Goal: Information Seeking & Learning: Learn about a topic

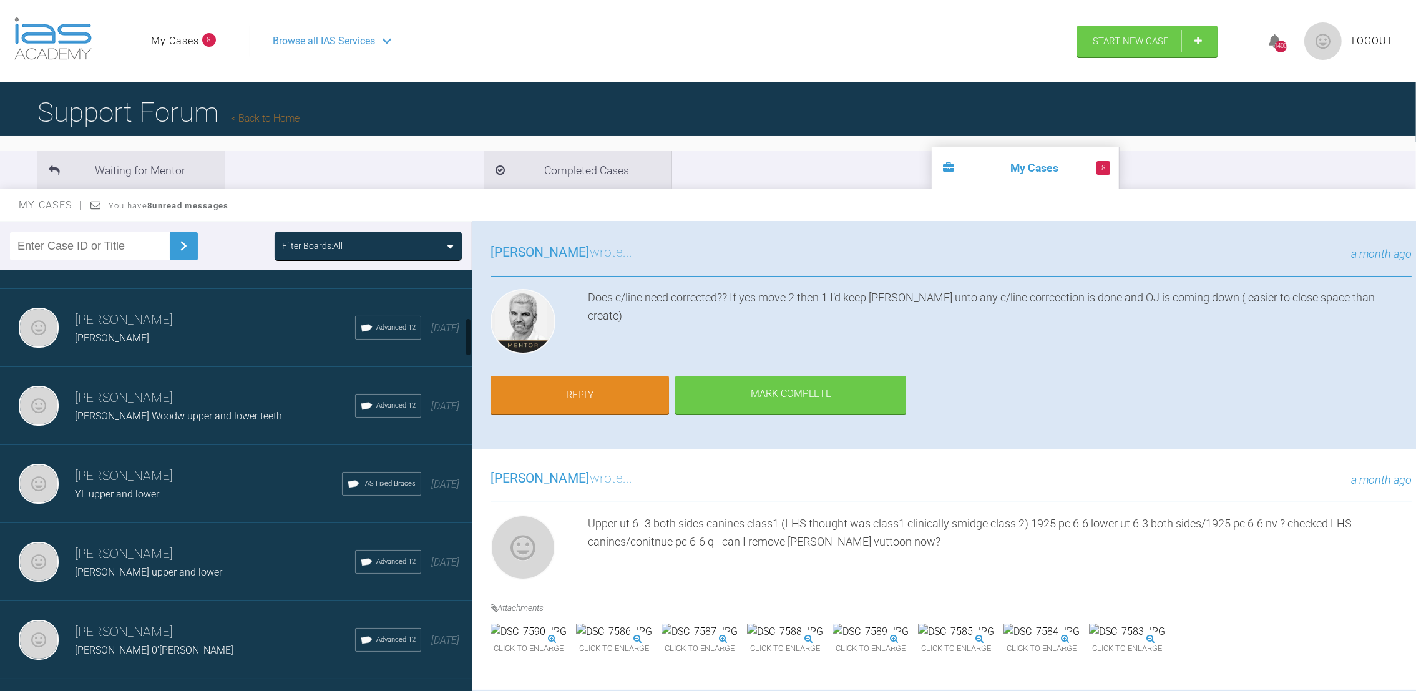
scroll to position [520, 0]
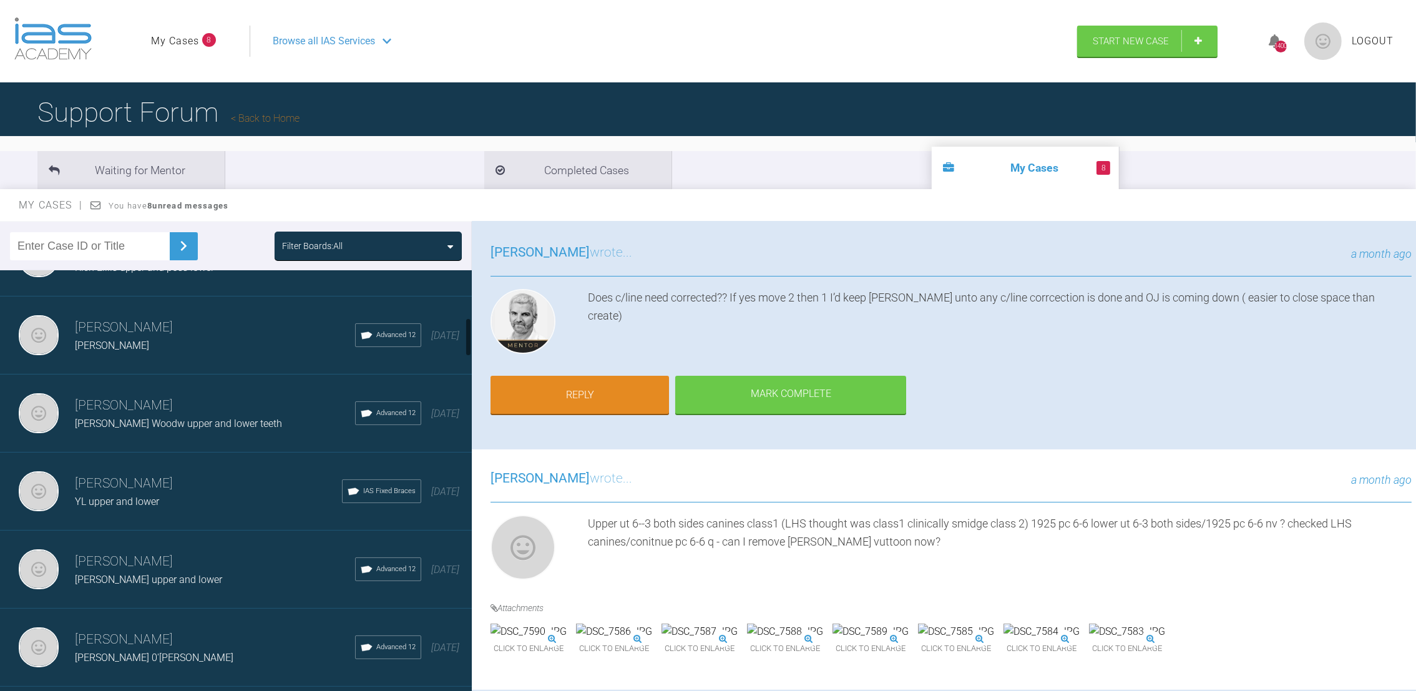
drag, startPoint x: 469, startPoint y: 553, endPoint x: 459, endPoint y: 333, distance: 221.1
click at [459, 333] on div "[PERSON_NAME] Col Nik upper and lower teeth IAS Fixed Braces [DATE] [PERSON_NAM…" at bounding box center [236, 483] width 472 height 426
click at [171, 395] on h3 "[PERSON_NAME]" at bounding box center [215, 405] width 280 height 21
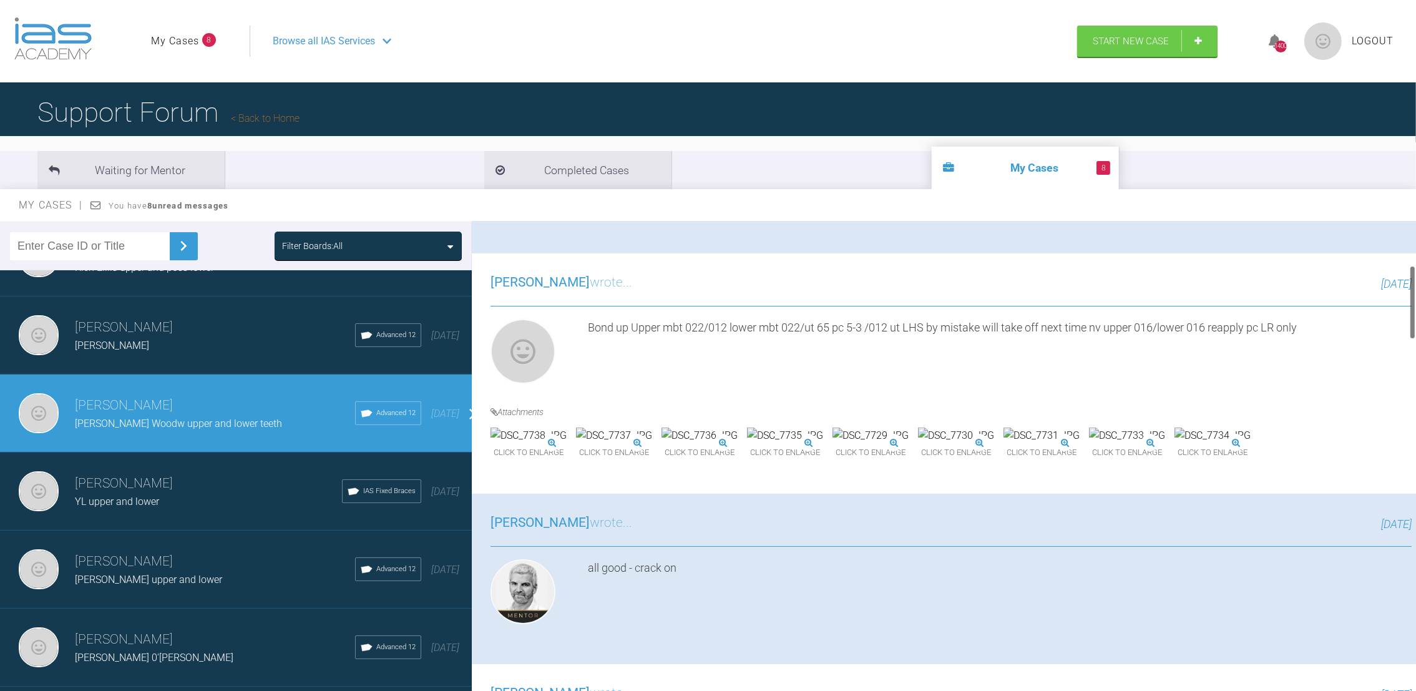
scroll to position [279, 0]
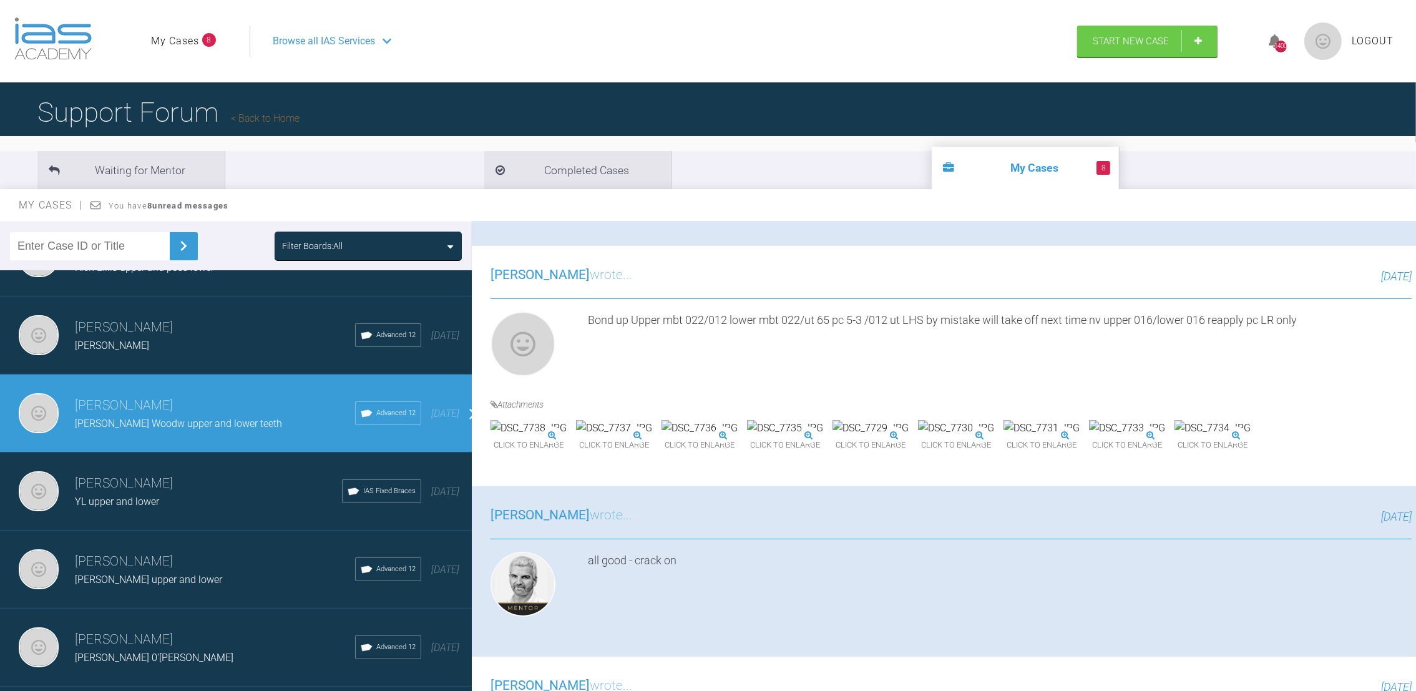
drag, startPoint x: 1410, startPoint y: 255, endPoint x: 1420, endPoint y: 287, distance: 33.5
click at [1415, 287] on html "My Cases 8 Logout Browse all IAS Services Start New Case 1400 Logout Support Fo…" at bounding box center [708, 410] width 1416 height 821
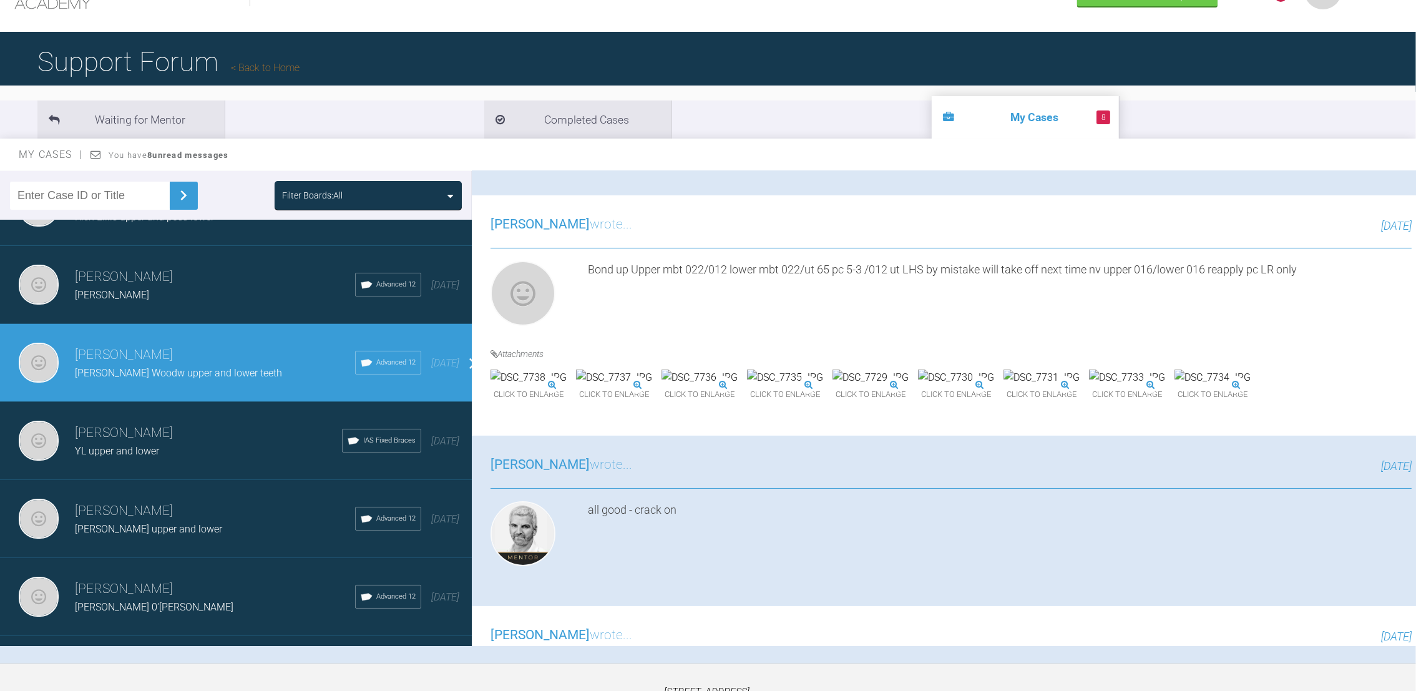
scroll to position [53, 0]
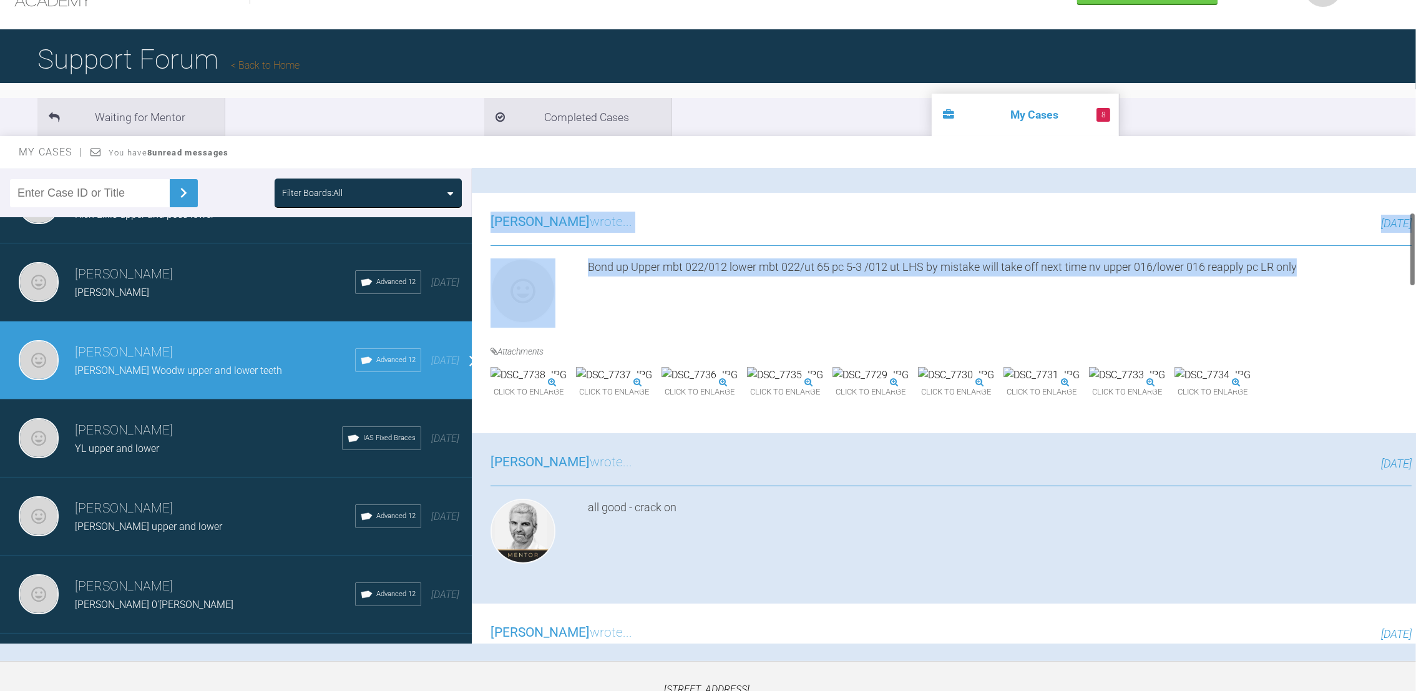
drag, startPoint x: 1407, startPoint y: 259, endPoint x: 1413, endPoint y: 267, distance: 10.2
click at [1413, 267] on div "[PERSON_NAME] [PERSON_NAME] Woodw upper and lower teeth a few seconds ago Tier …" at bounding box center [944, 405] width 944 height 475
drag, startPoint x: 1413, startPoint y: 267, endPoint x: 1357, endPoint y: 326, distance: 81.7
click at [1357, 326] on div "[PERSON_NAME] wrote... [DATE] Bond up Upper mbt 022/012 lower mbt 022/ut 65 pc …" at bounding box center [951, 313] width 958 height 240
click at [1264, 296] on div "Bond up Upper mbt 022/012 lower mbt 022/ut 65 pc 5-3 /012 ut LHS by mistake wil…" at bounding box center [1000, 293] width 824 height 70
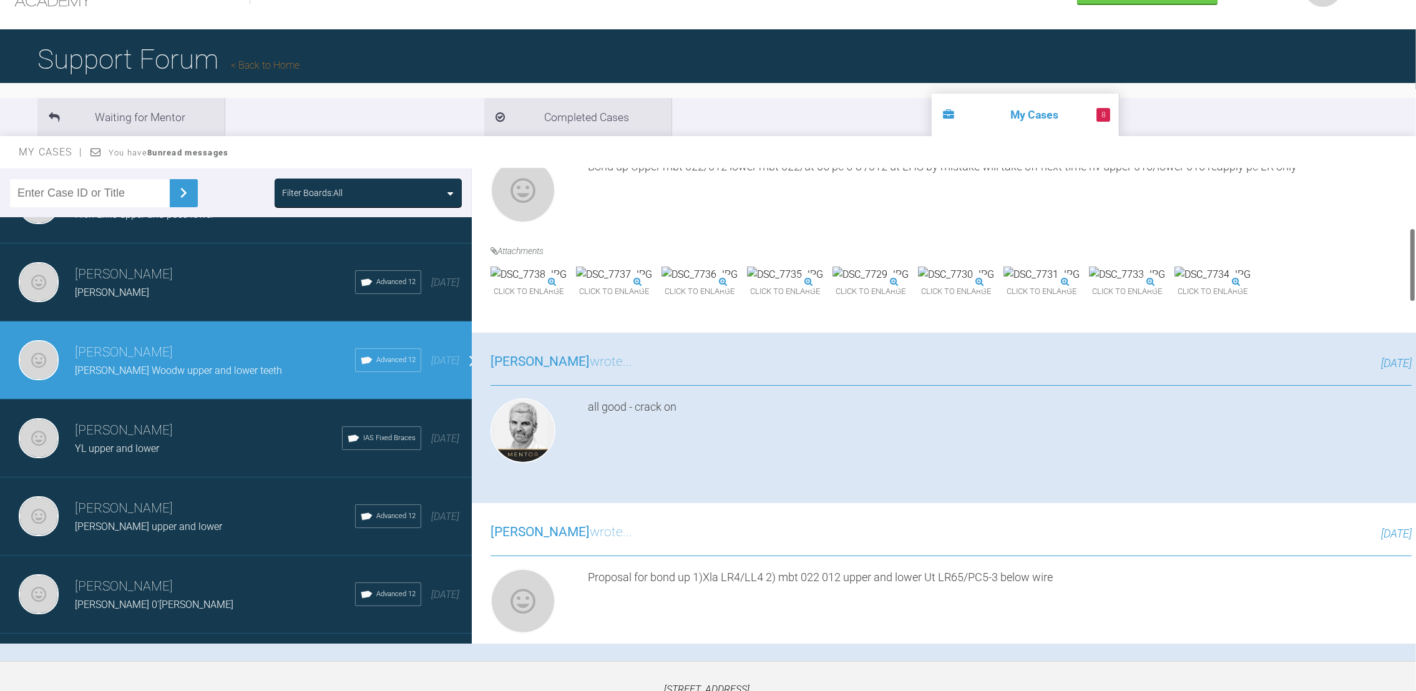
scroll to position [388, 0]
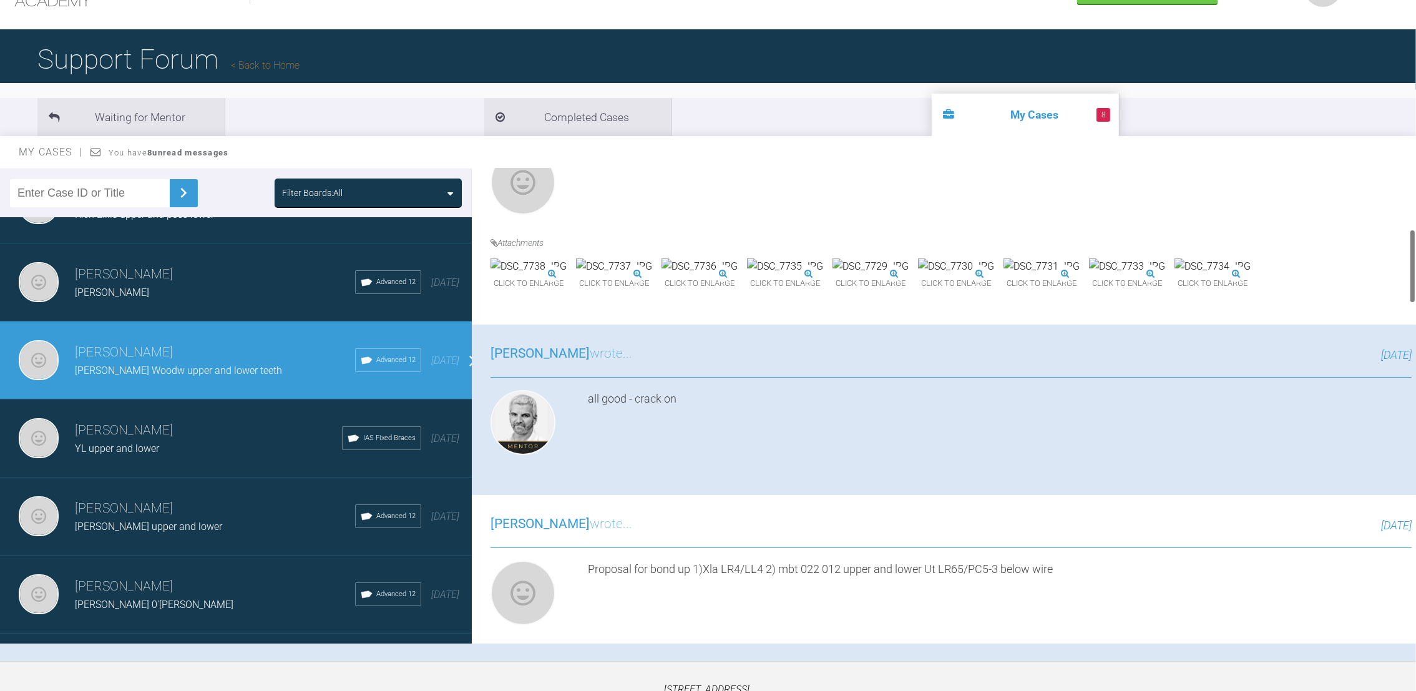
drag, startPoint x: 1410, startPoint y: 221, endPoint x: 1415, endPoint y: 237, distance: 16.8
click at [1415, 237] on div at bounding box center [1412, 405] width 7 height 475
click at [1003, 275] on img at bounding box center [1041, 266] width 76 height 16
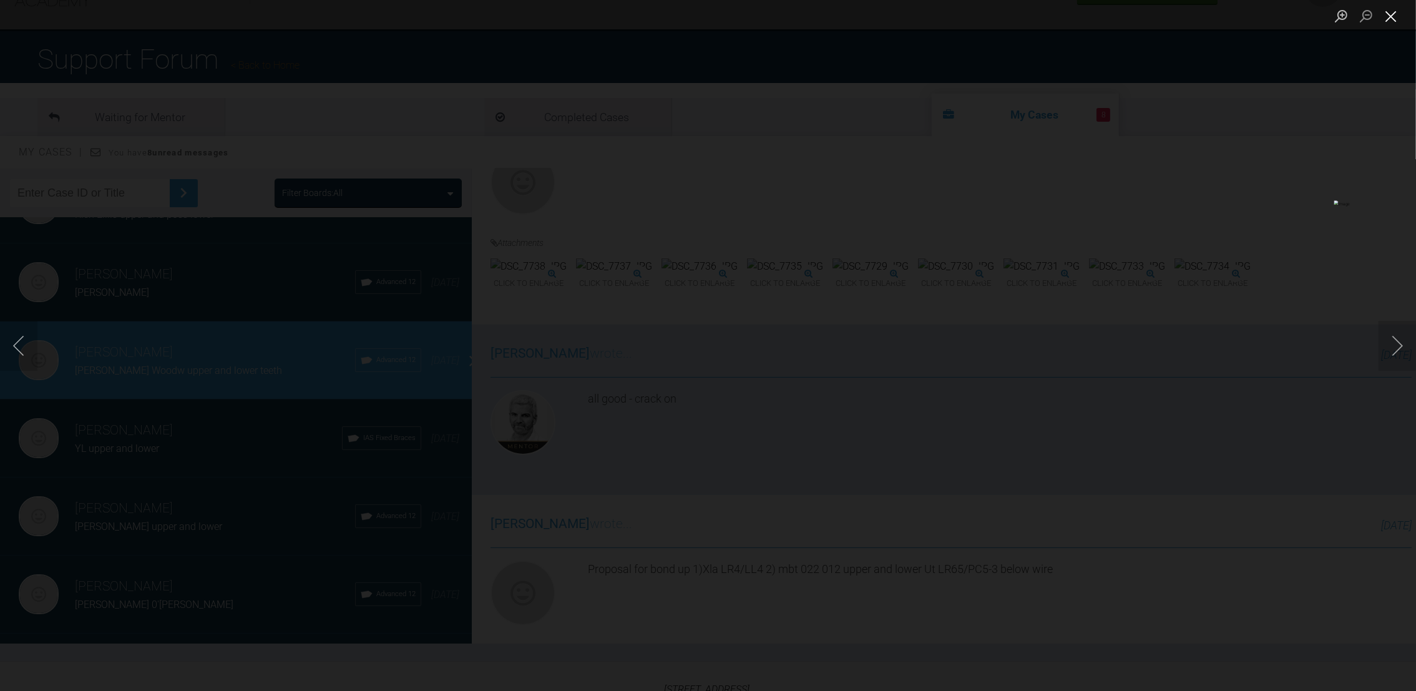
click at [1388, 12] on button "Close lightbox" at bounding box center [1390, 16] width 25 height 22
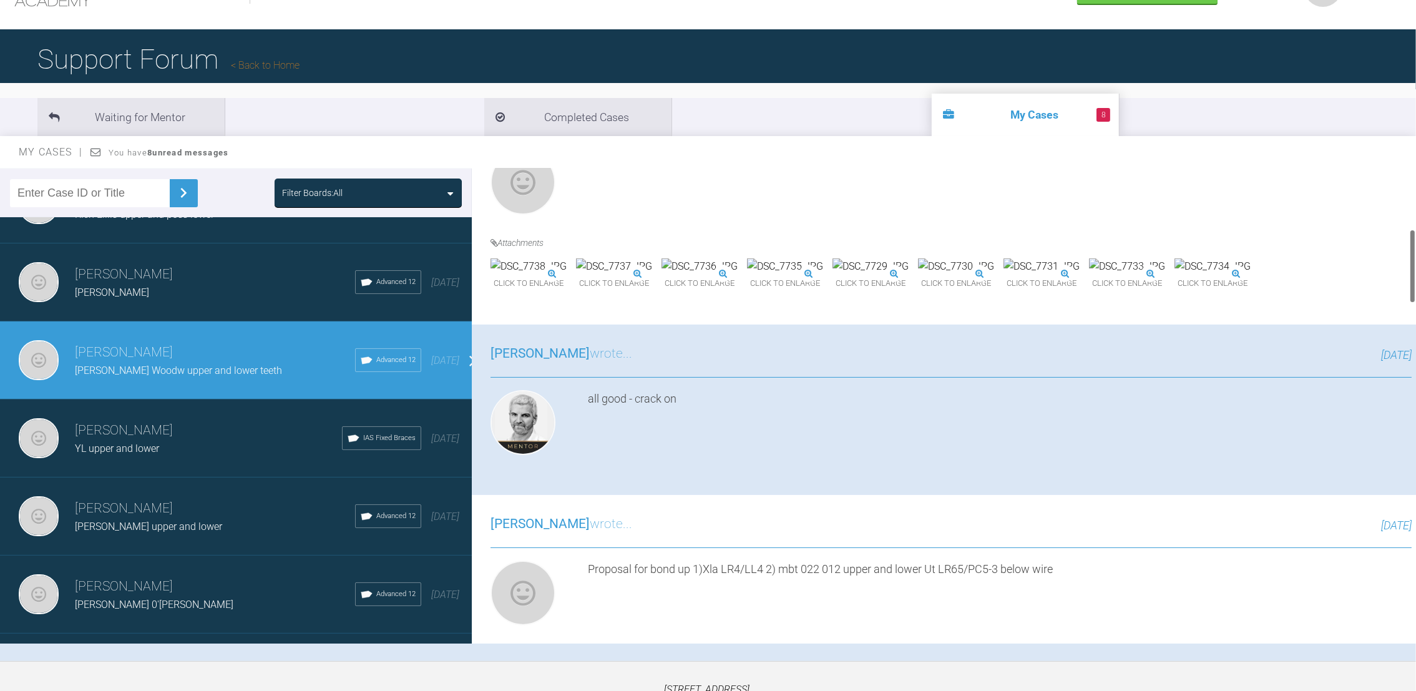
click at [1089, 275] on img at bounding box center [1127, 266] width 76 height 16
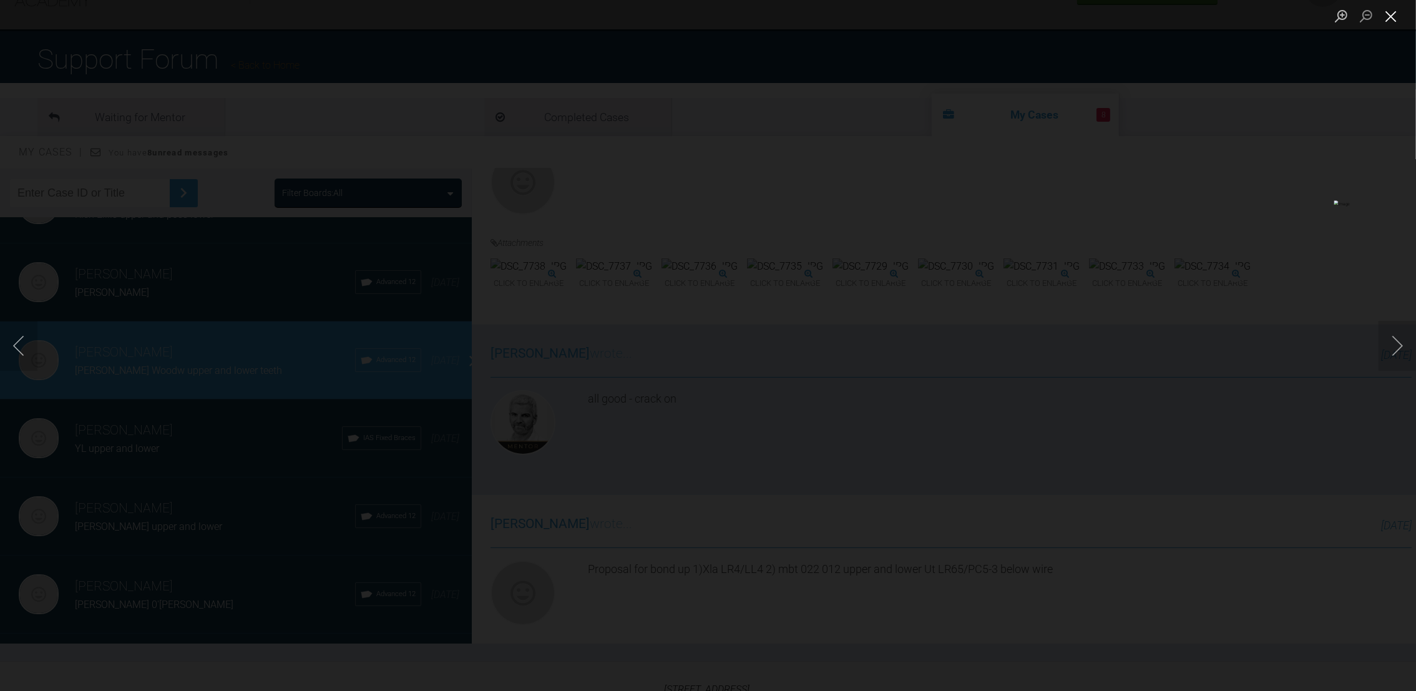
click at [1385, 16] on button "Close lightbox" at bounding box center [1390, 16] width 25 height 22
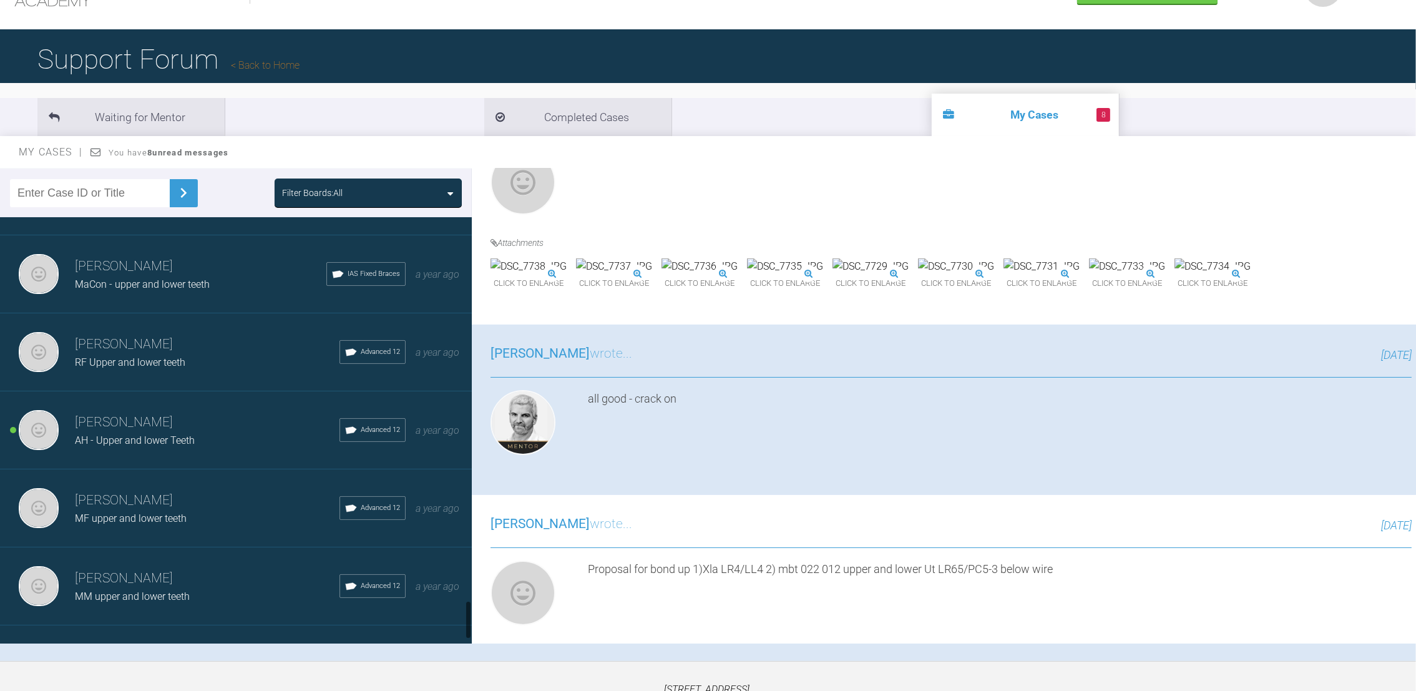
scroll to position [4239, 0]
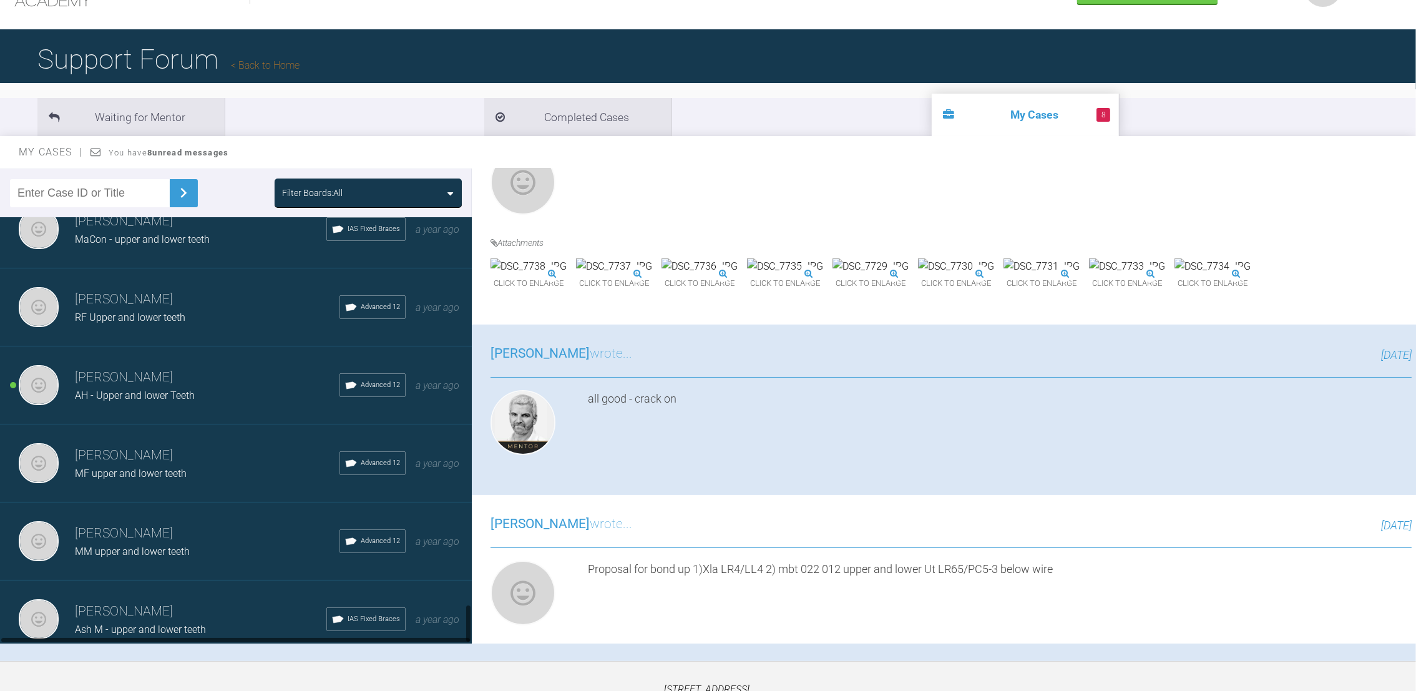
drag, startPoint x: 467, startPoint y: 283, endPoint x: 464, endPoint y: 640, distance: 356.3
click at [464, 640] on div "[PERSON_NAME] Col Nik upper and lower teeth IAS Fixed Braces [DATE] [PERSON_NAM…" at bounding box center [236, 430] width 472 height 426
click at [208, 658] on div "Load more" at bounding box center [243, 677] width 486 height 39
drag, startPoint x: 467, startPoint y: 355, endPoint x: 467, endPoint y: 401, distance: 46.2
click at [467, 401] on div at bounding box center [468, 430] width 7 height 426
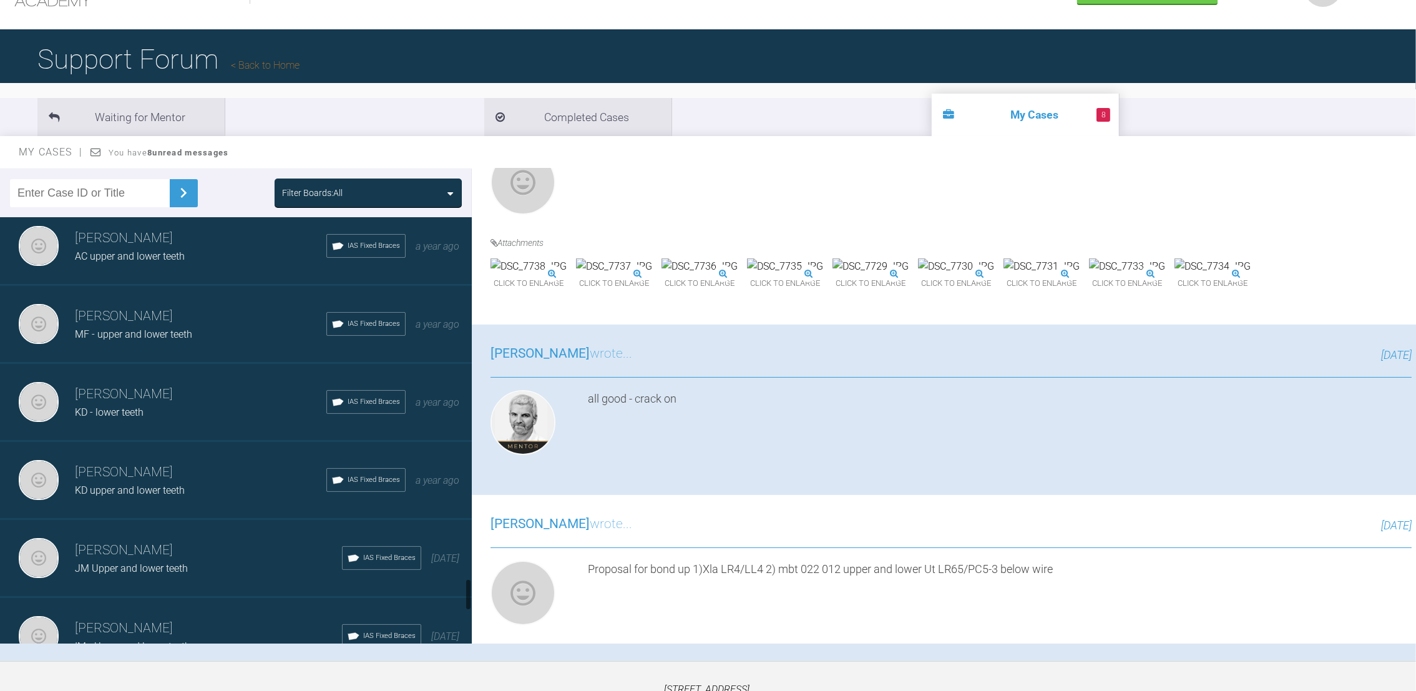
scroll to position [4793, 0]
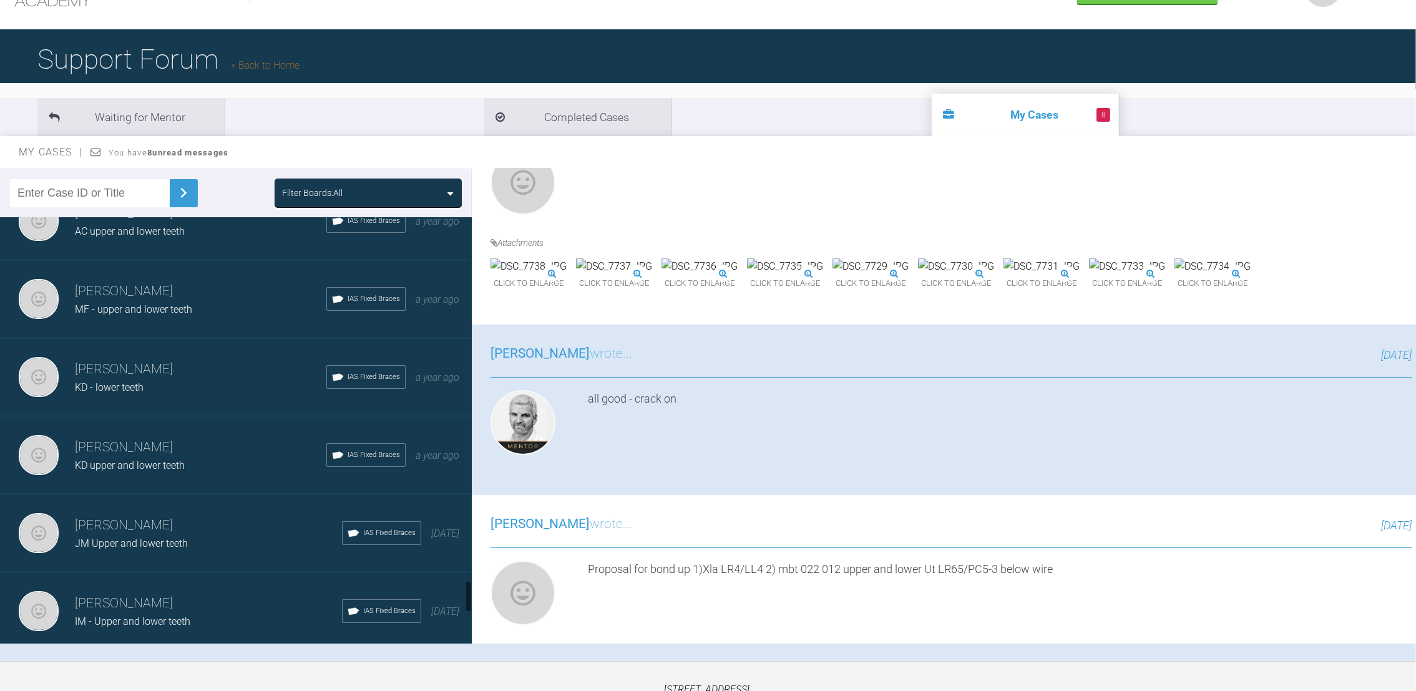
drag, startPoint x: 470, startPoint y: 548, endPoint x: 466, endPoint y: 589, distance: 41.4
click at [466, 589] on div at bounding box center [468, 596] width 4 height 32
click at [230, 593] on h3 "[PERSON_NAME]" at bounding box center [208, 603] width 267 height 21
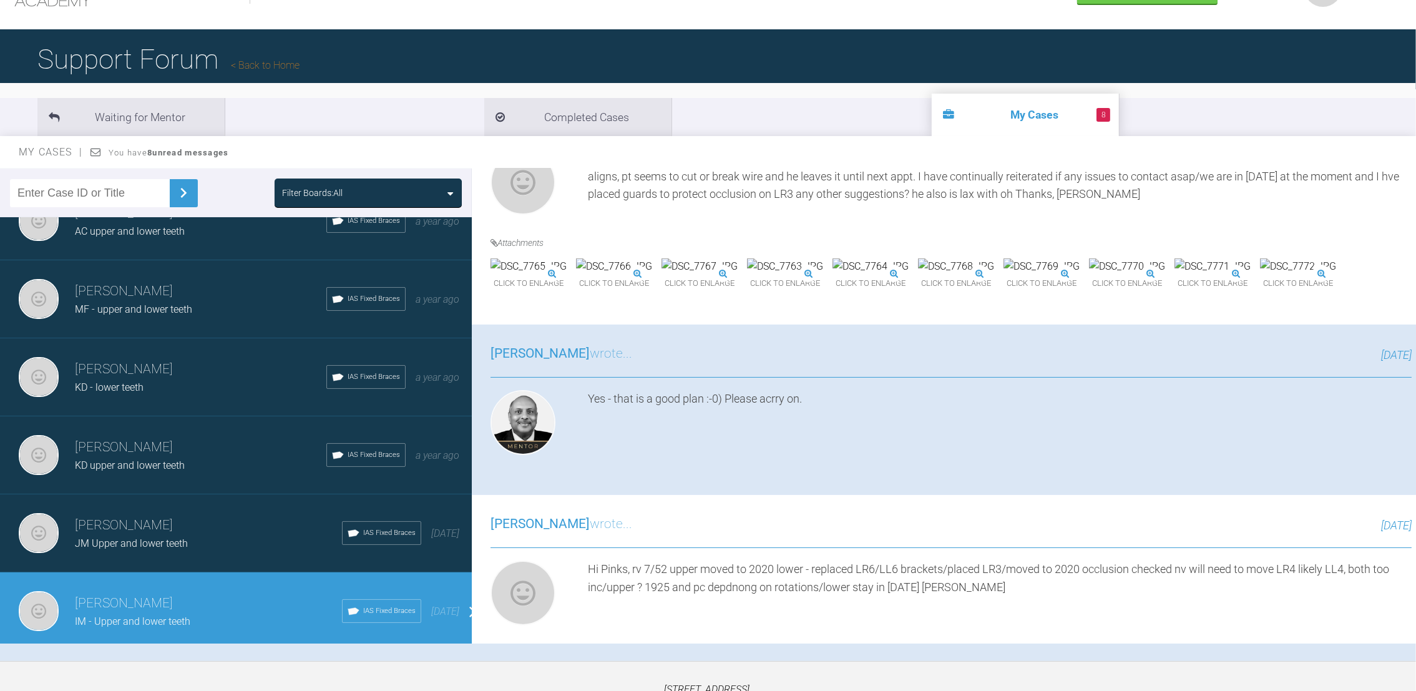
scroll to position [0, 0]
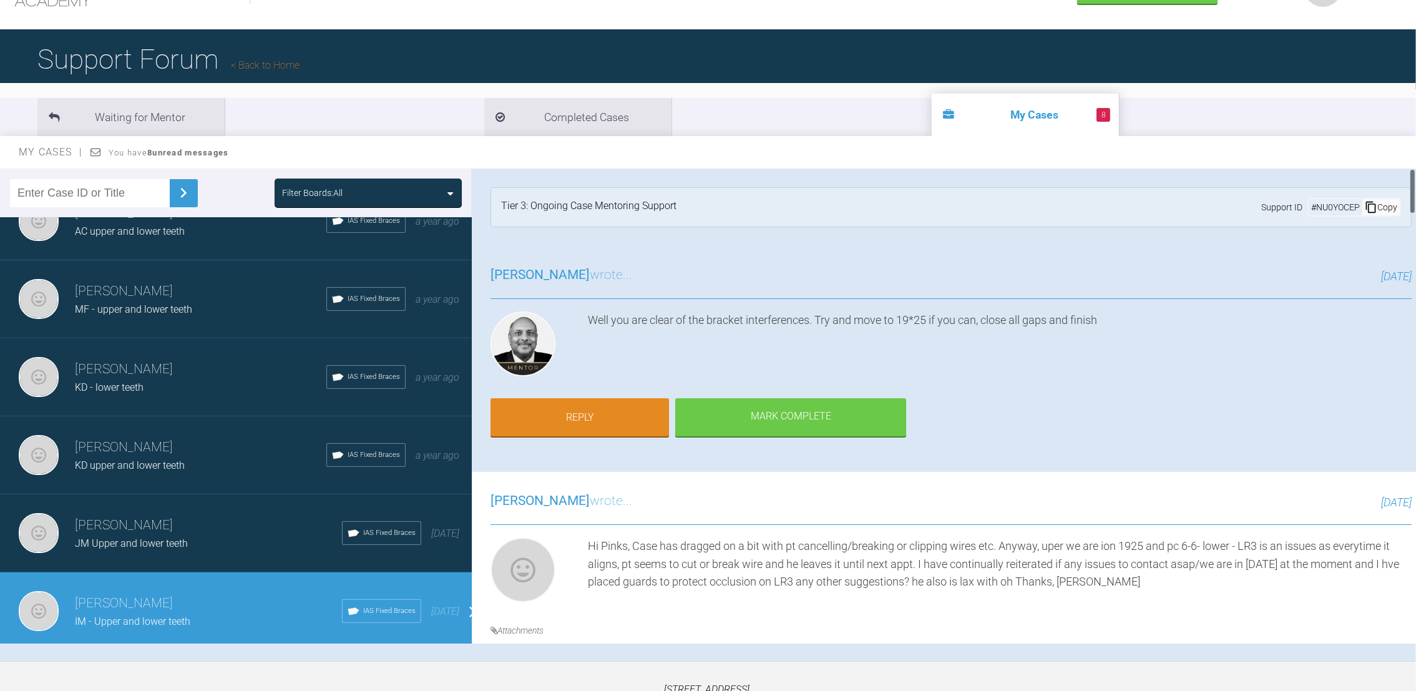
drag, startPoint x: 1410, startPoint y: 251, endPoint x: 1412, endPoint y: 143, distance: 108.0
click at [1412, 143] on div "My Cases You have 8 unread messages Filter Boards: All [PERSON_NAME] Col Nik up…" at bounding box center [708, 398] width 1416 height 525
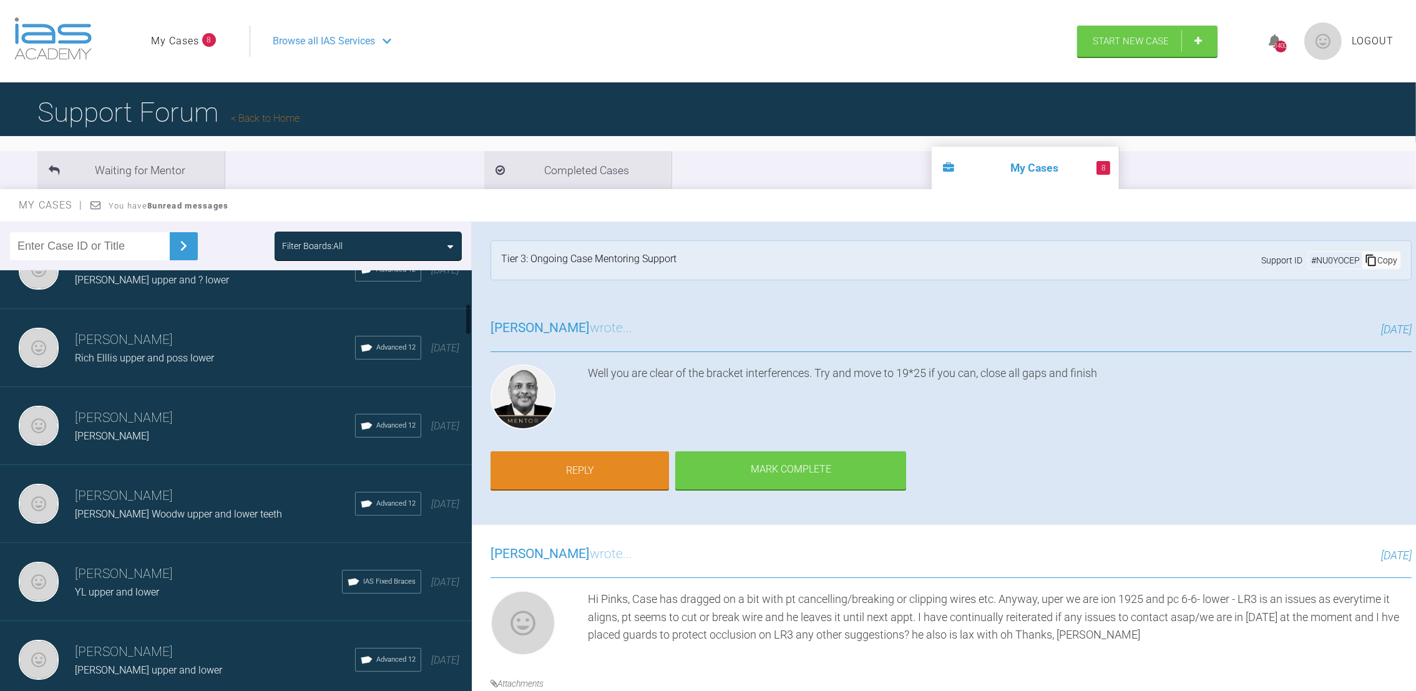
scroll to position [437, 0]
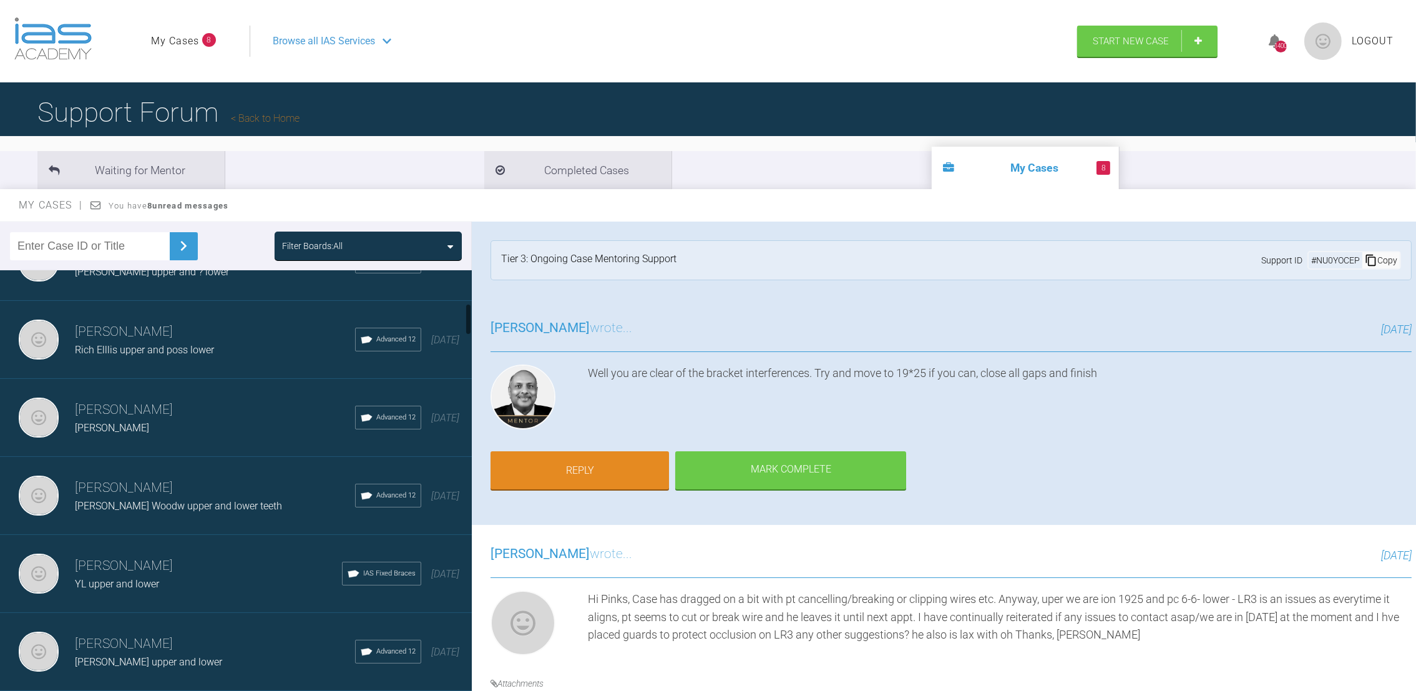
drag, startPoint x: 467, startPoint y: 644, endPoint x: 465, endPoint y: 314, distance: 330.1
click at [465, 314] on div at bounding box center [468, 483] width 7 height 426
click at [144, 500] on span "[PERSON_NAME] Woodw upper and lower teeth" at bounding box center [178, 506] width 207 height 12
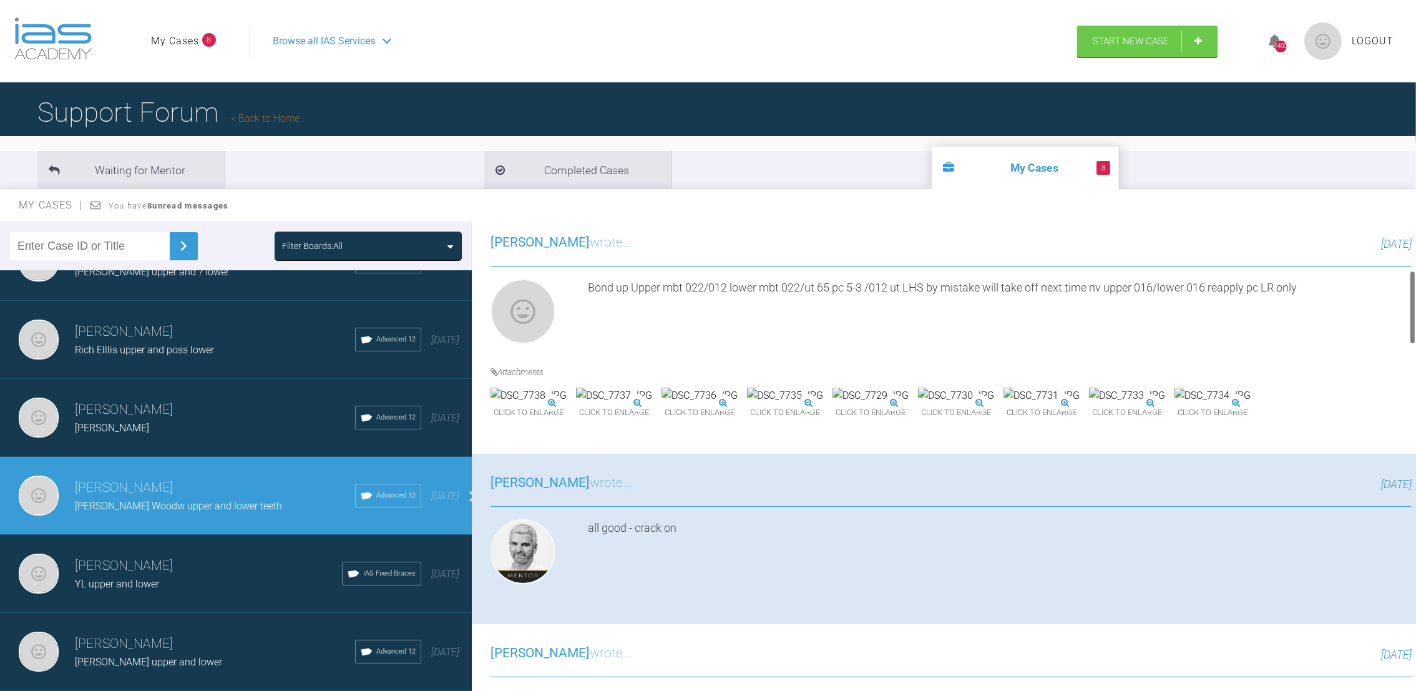
scroll to position [347, 0]
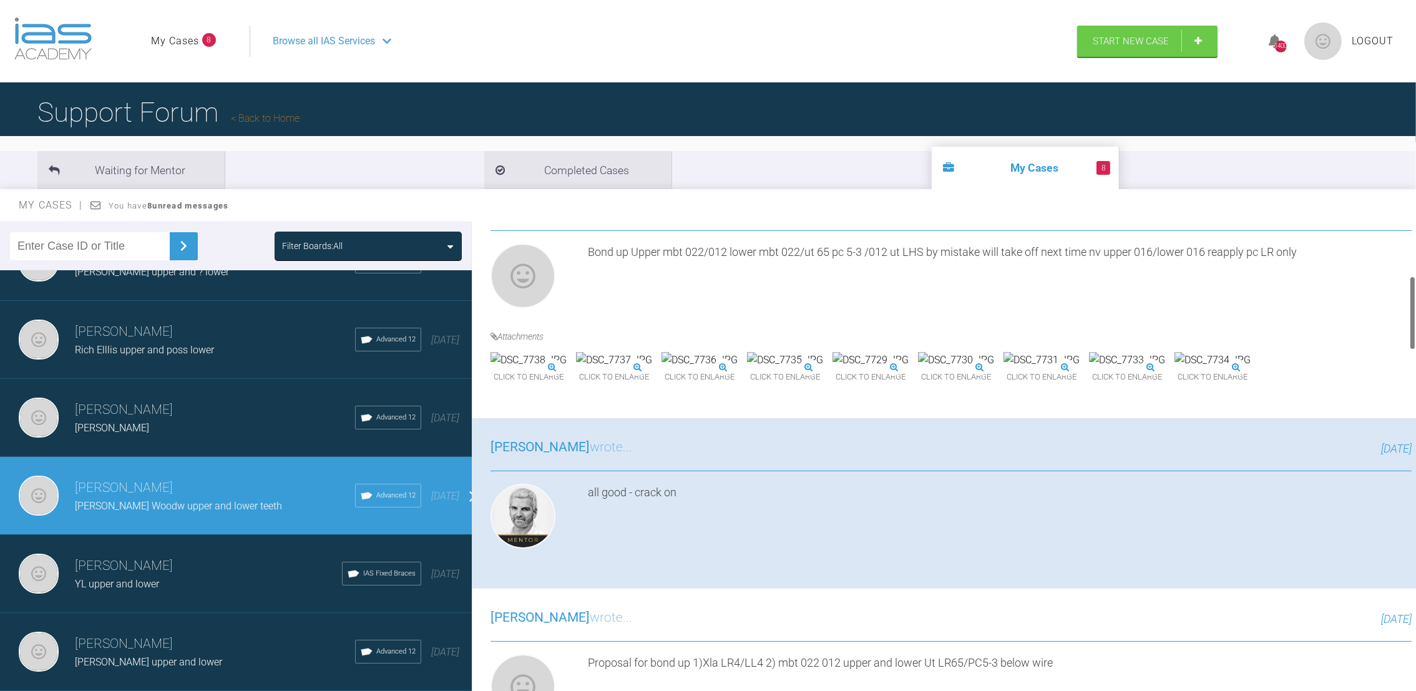
drag, startPoint x: 1410, startPoint y: 248, endPoint x: 1410, endPoint y: 303, distance: 54.3
click at [1410, 303] on div at bounding box center [1412, 313] width 4 height 74
drag, startPoint x: 469, startPoint y: 300, endPoint x: 466, endPoint y: 381, distance: 80.5
click at [466, 381] on div at bounding box center [468, 483] width 7 height 426
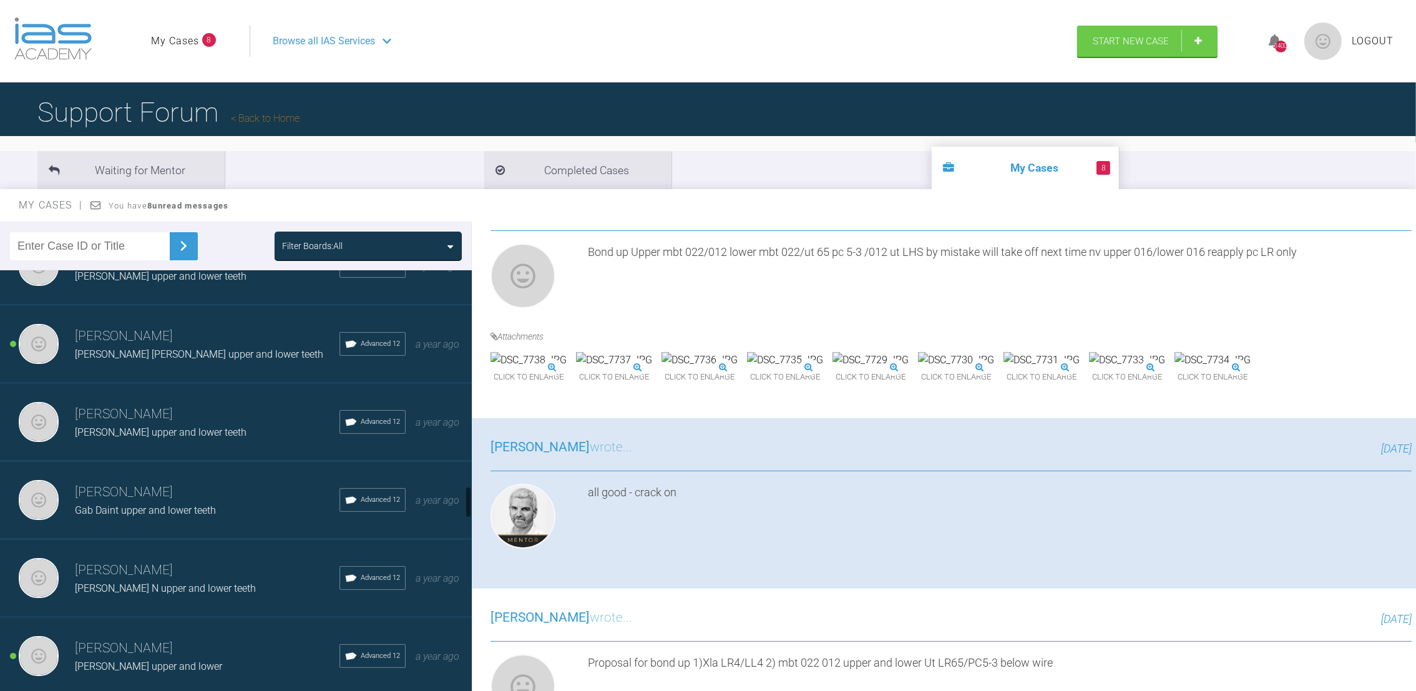
scroll to position [2859, 0]
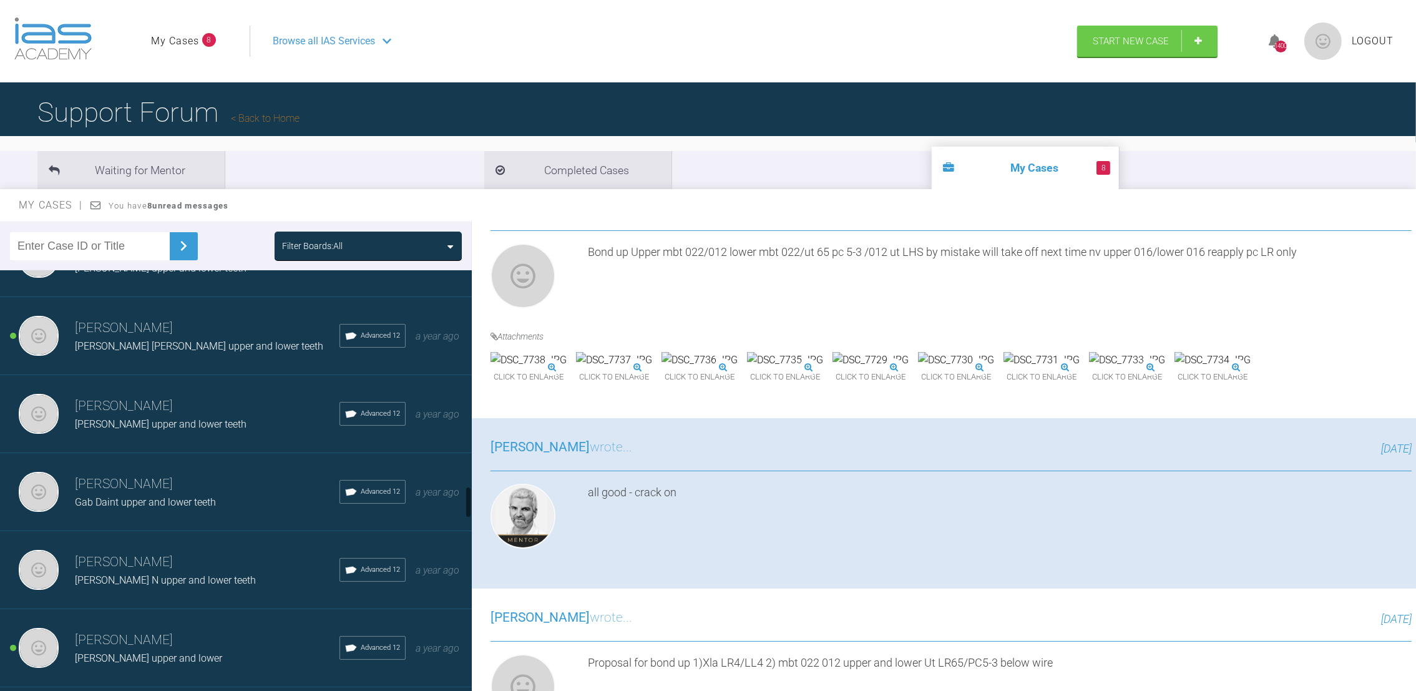
drag, startPoint x: 470, startPoint y: 315, endPoint x: 471, endPoint y: 497, distance: 182.8
click at [471, 497] on div at bounding box center [468, 483] width 7 height 426
click at [220, 474] on h3 "[PERSON_NAME]" at bounding box center [207, 484] width 265 height 21
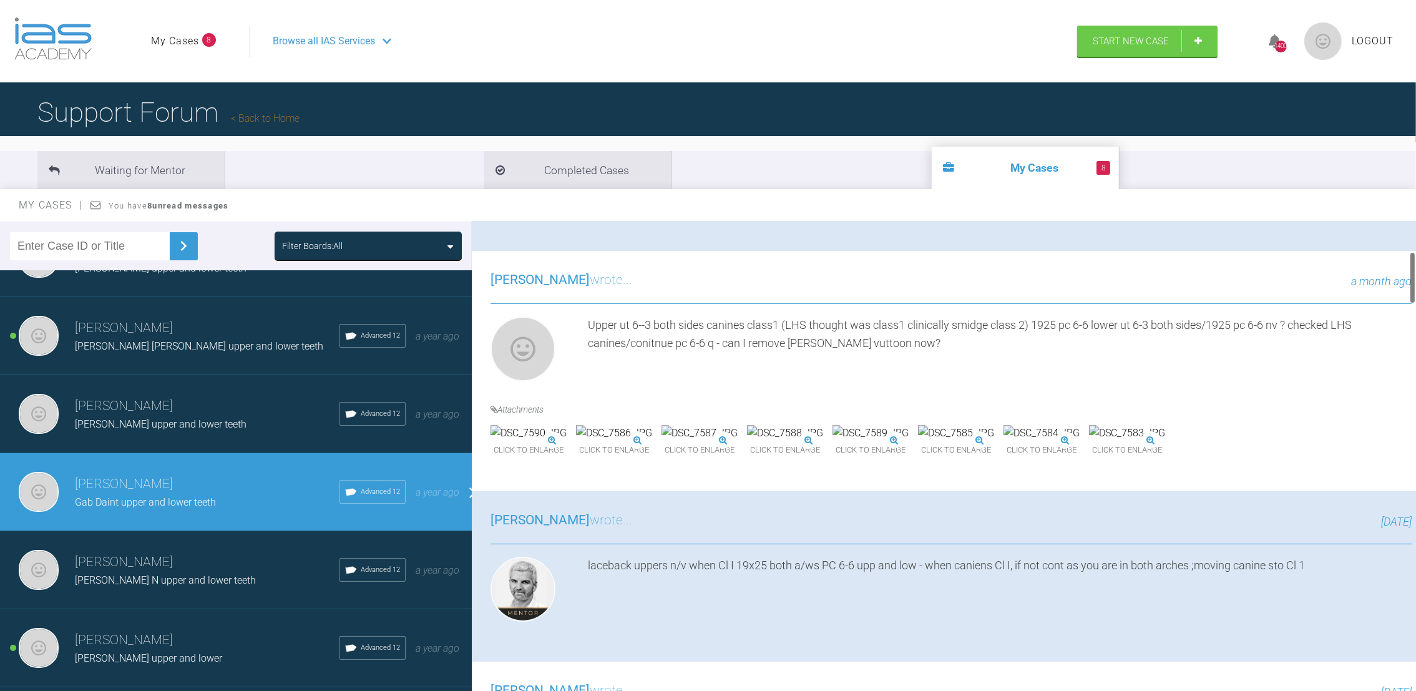
scroll to position [267, 0]
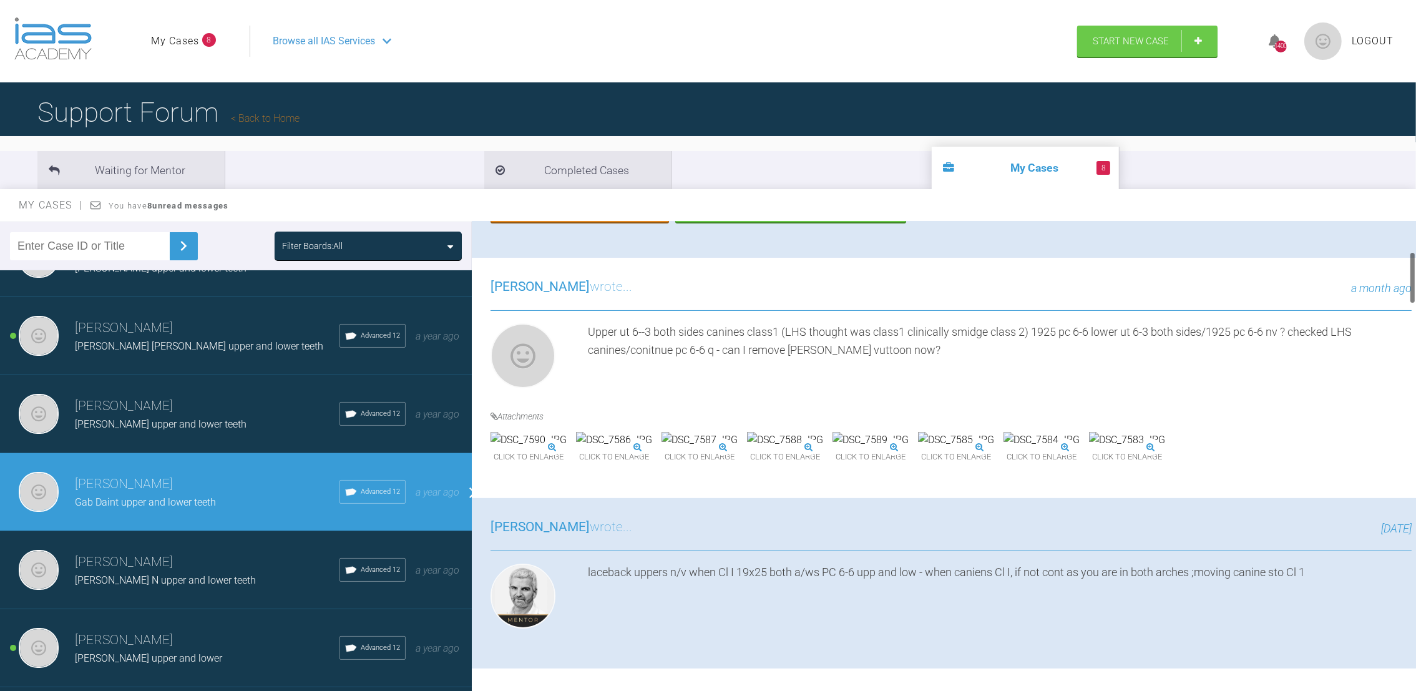
drag, startPoint x: 1411, startPoint y: 273, endPoint x: 1410, endPoint y: 259, distance: 14.4
click at [1410, 259] on div at bounding box center [1412, 277] width 4 height 52
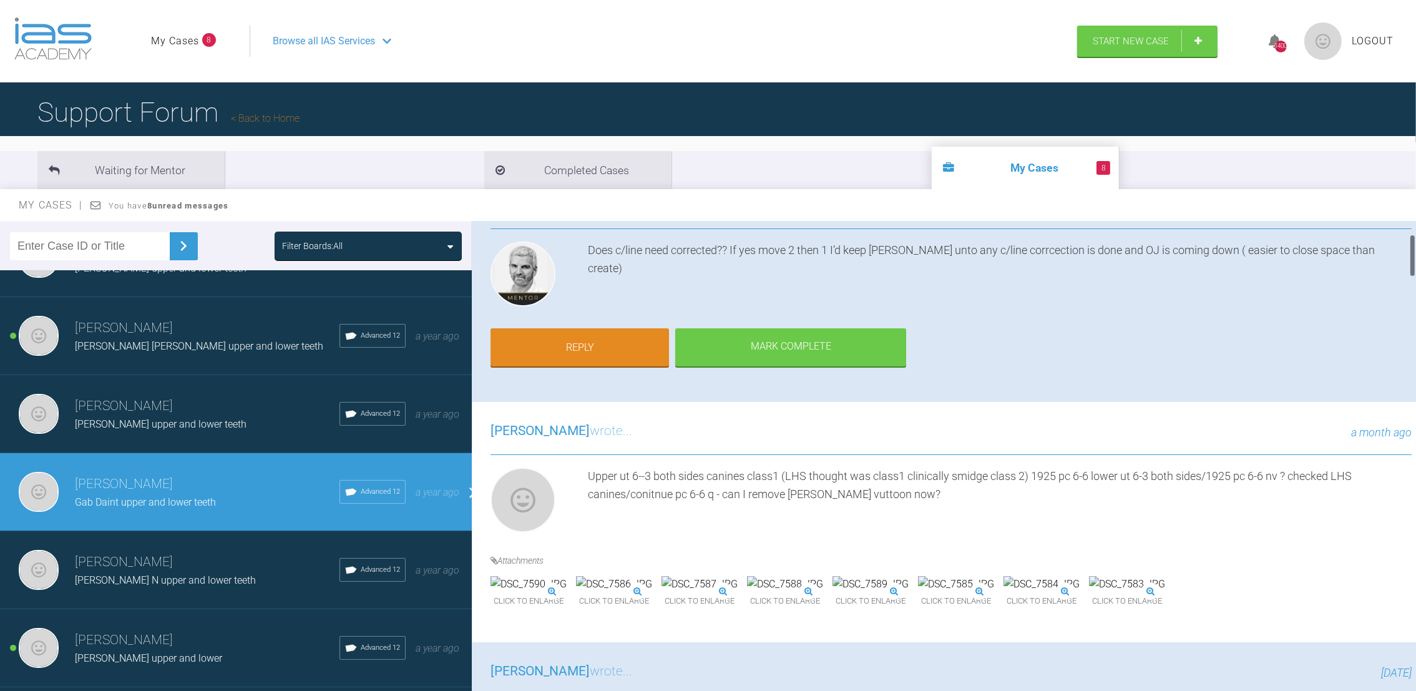
scroll to position [137, 0]
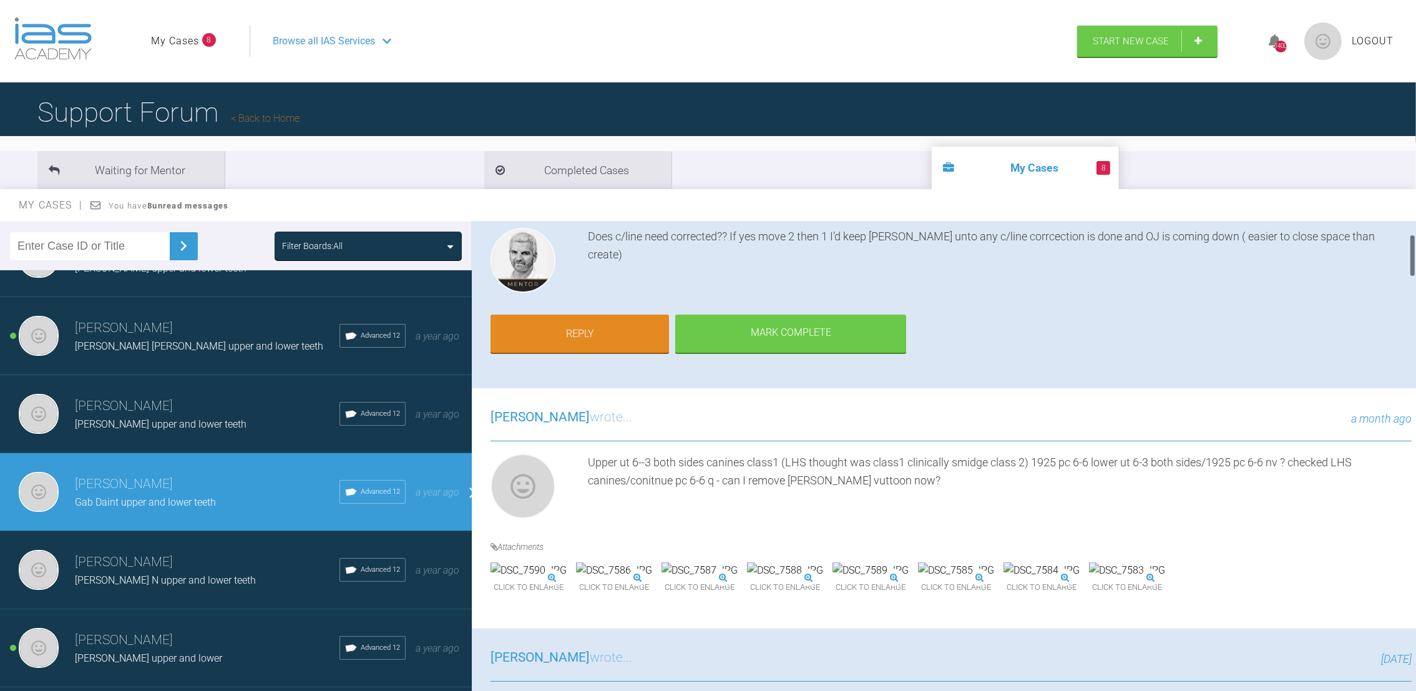
drag, startPoint x: 1410, startPoint y: 259, endPoint x: 1410, endPoint y: 247, distance: 11.9
click at [1410, 247] on div at bounding box center [1412, 255] width 4 height 43
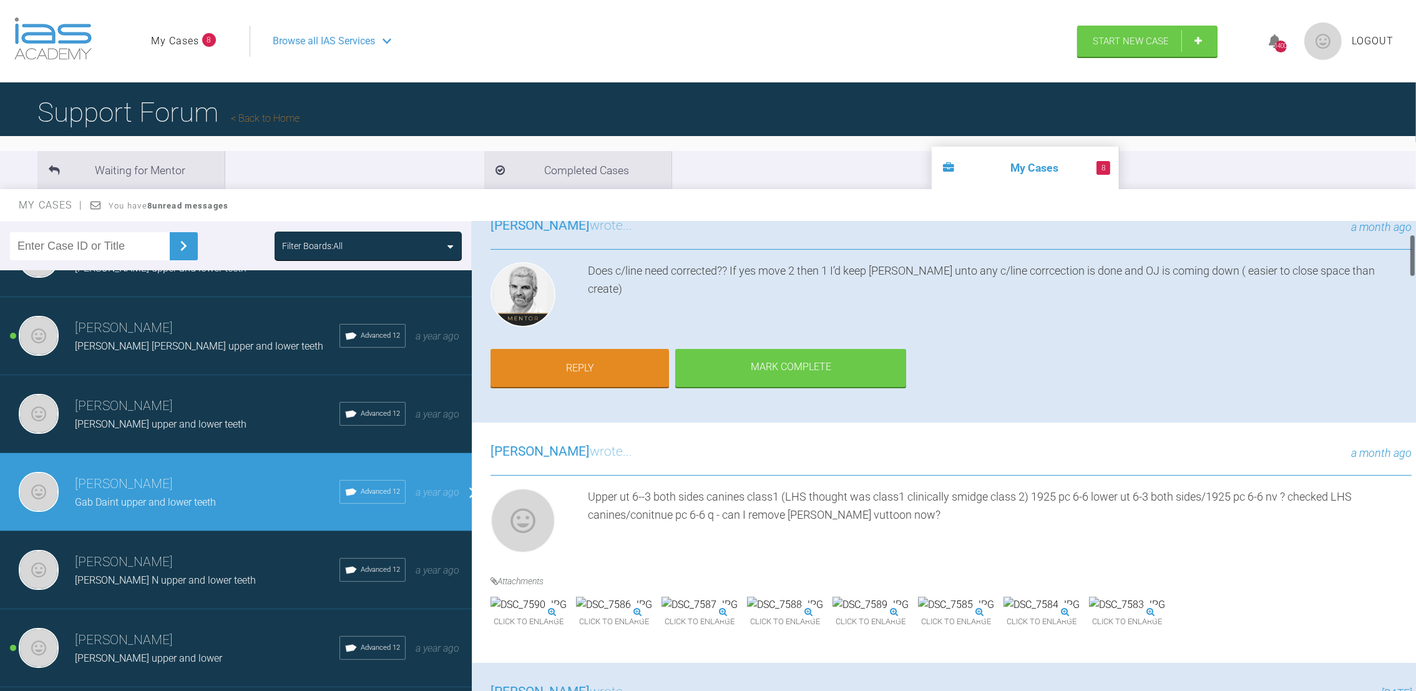
scroll to position [0, 0]
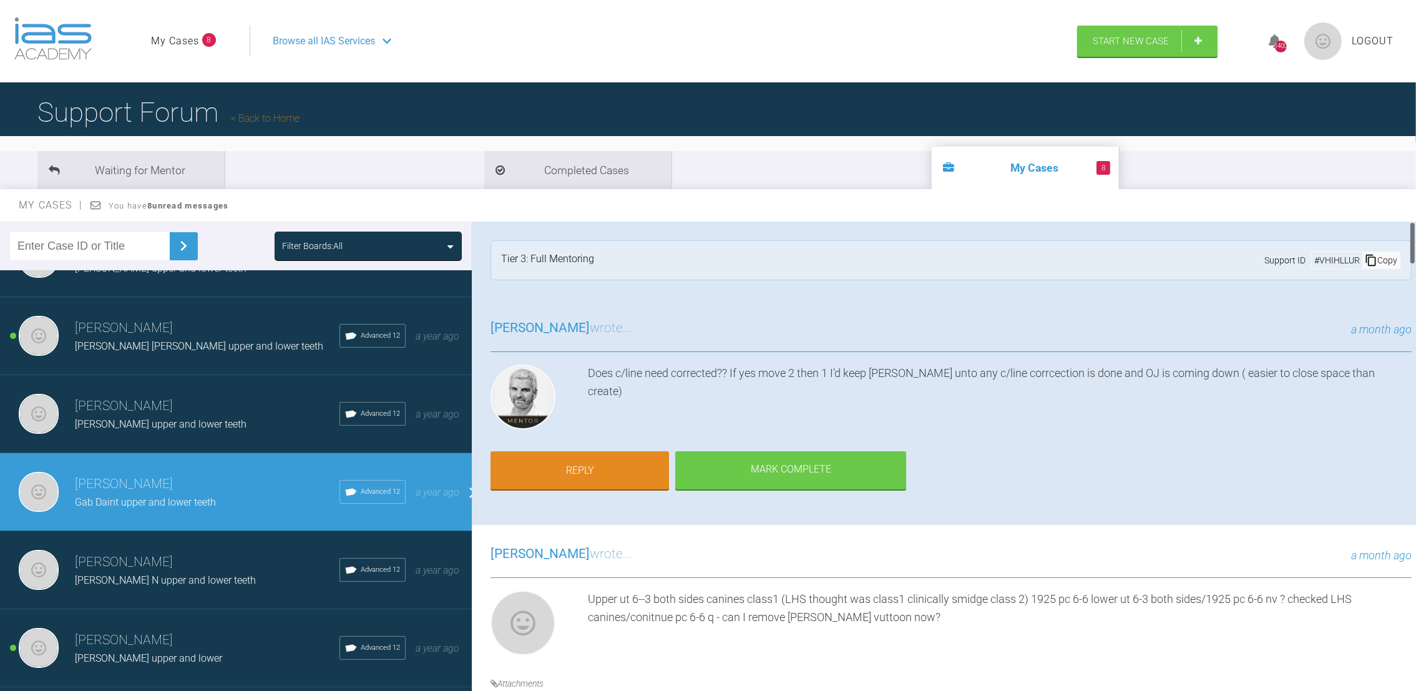
drag, startPoint x: 1412, startPoint y: 263, endPoint x: 1407, endPoint y: 233, distance: 29.8
click at [1407, 233] on div "[PERSON_NAME] Gab Daint upper and lower teeth a few seconds ago Tier 3: Full Me…" at bounding box center [944, 459] width 944 height 475
drag, startPoint x: 1414, startPoint y: 236, endPoint x: 1413, endPoint y: 221, distance: 15.0
click at [1413, 222] on div at bounding box center [1412, 243] width 4 height 43
